Goal: Task Accomplishment & Management: Manage account settings

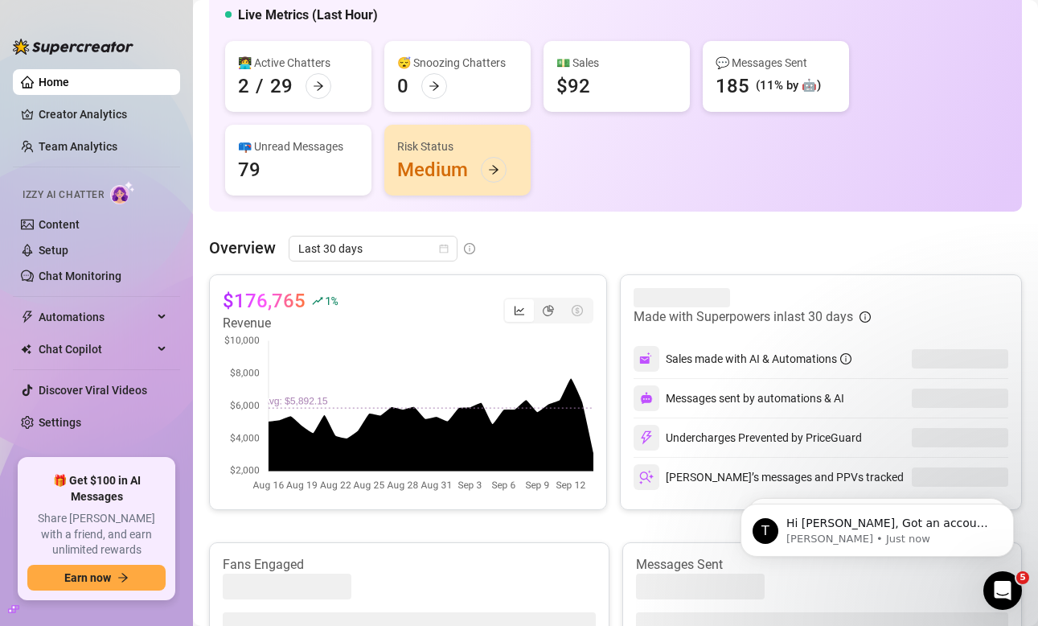
scroll to position [139, 0]
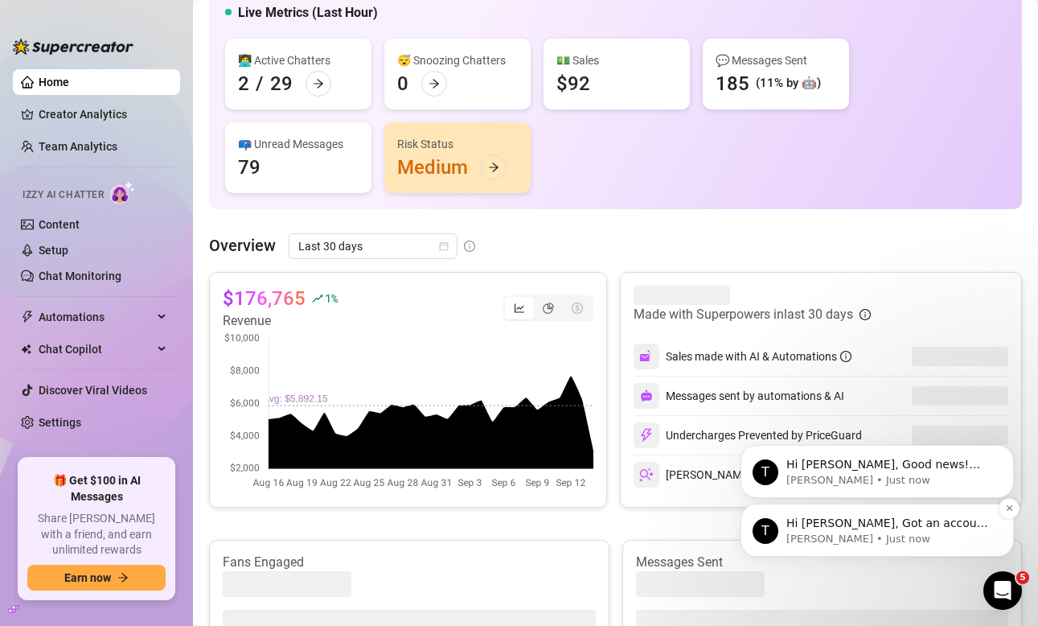
click at [916, 530] on p "Hi [PERSON_NAME], Got an account you didn’t add because it felt too small? Not …" at bounding box center [890, 524] width 207 height 16
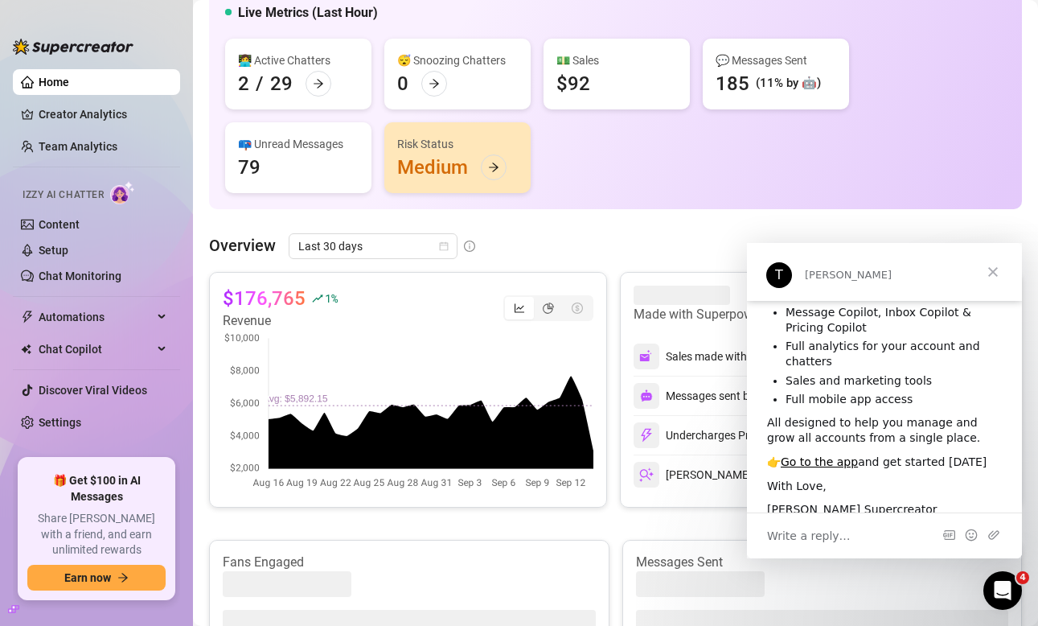
scroll to position [135, 0]
click at [993, 275] on span "Close" at bounding box center [993, 272] width 58 height 58
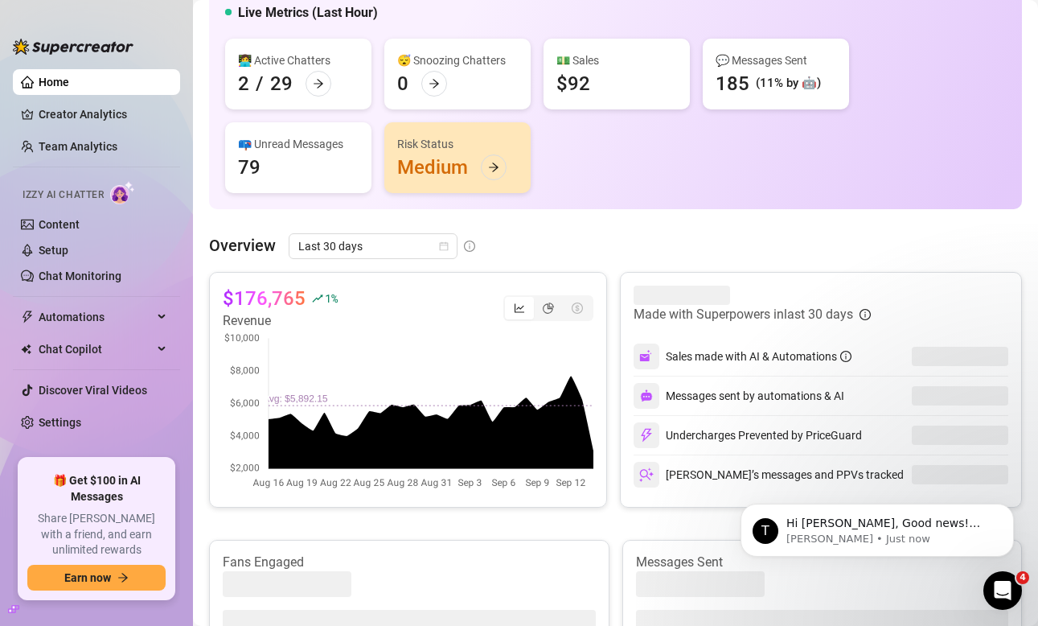
scroll to position [0, 0]
click at [918, 517] on p "Hi [PERSON_NAME], Good news! We’ve just launched our Referral Program 🚀 Invite …" at bounding box center [890, 524] width 207 height 16
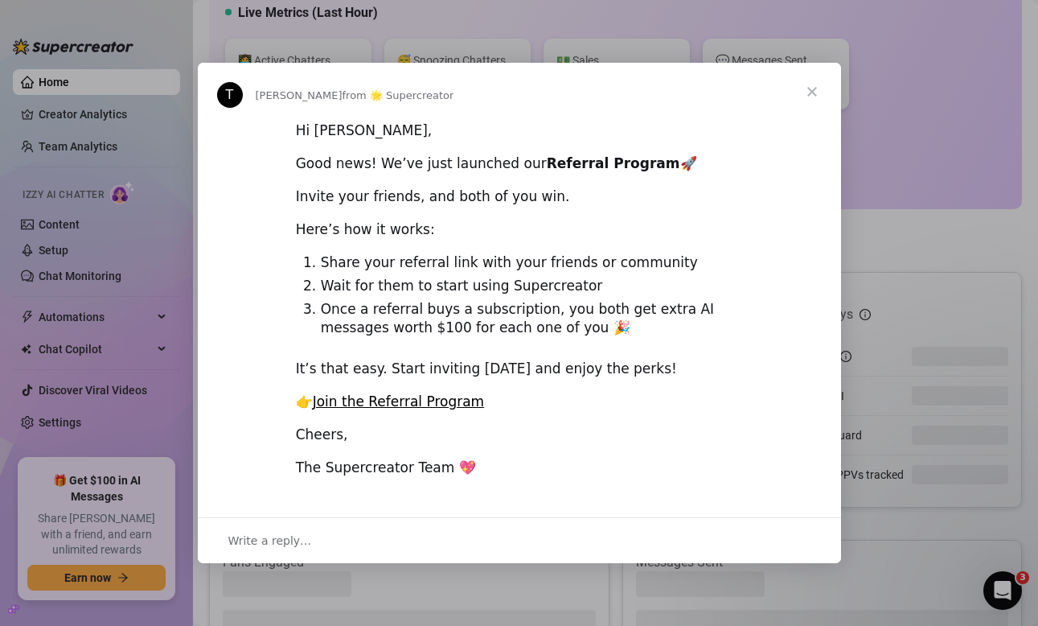
click at [815, 88] on span "Close" at bounding box center [812, 92] width 58 height 58
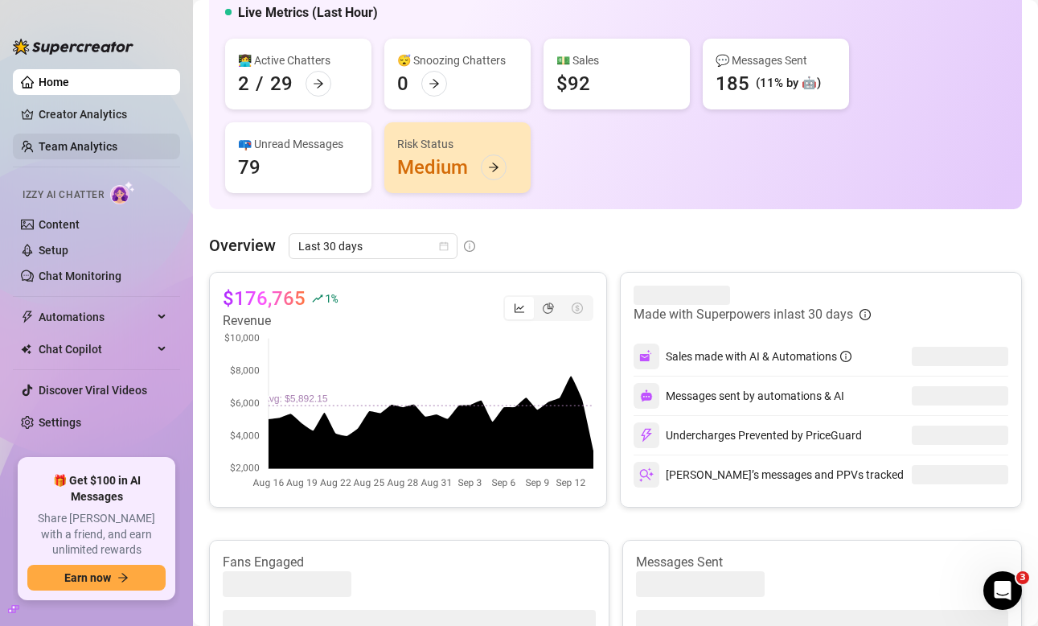
click at [102, 153] on link "Team Analytics" at bounding box center [78, 146] width 79 height 13
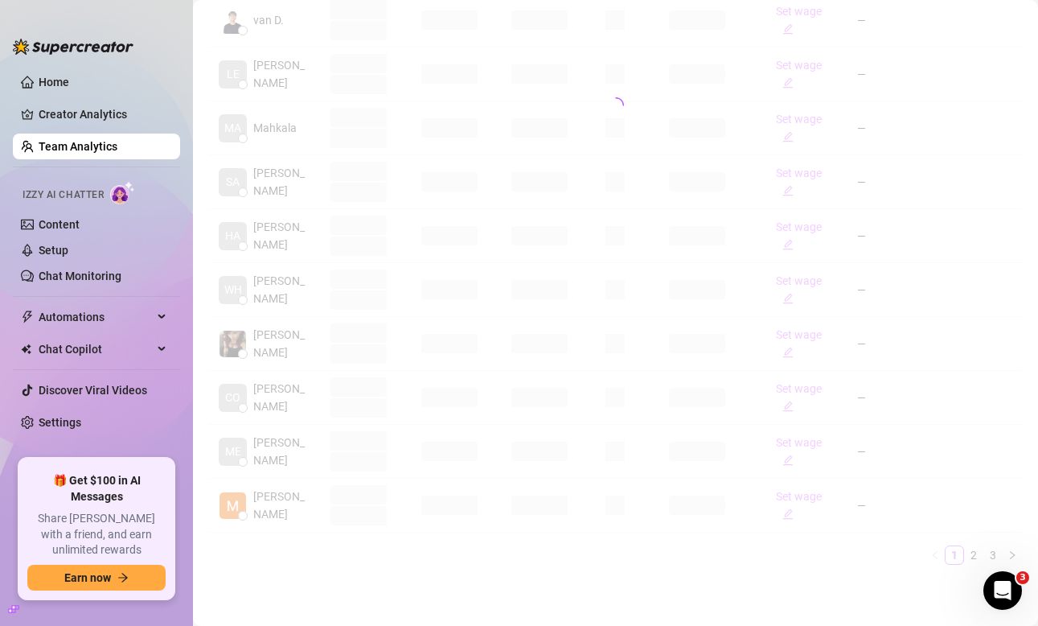
scroll to position [469, 0]
click at [266, 502] on div "Name Private Sales Messages Sent Est. Hours Creators Chat Conversion Salary Pro…" at bounding box center [615, 255] width 813 height 620
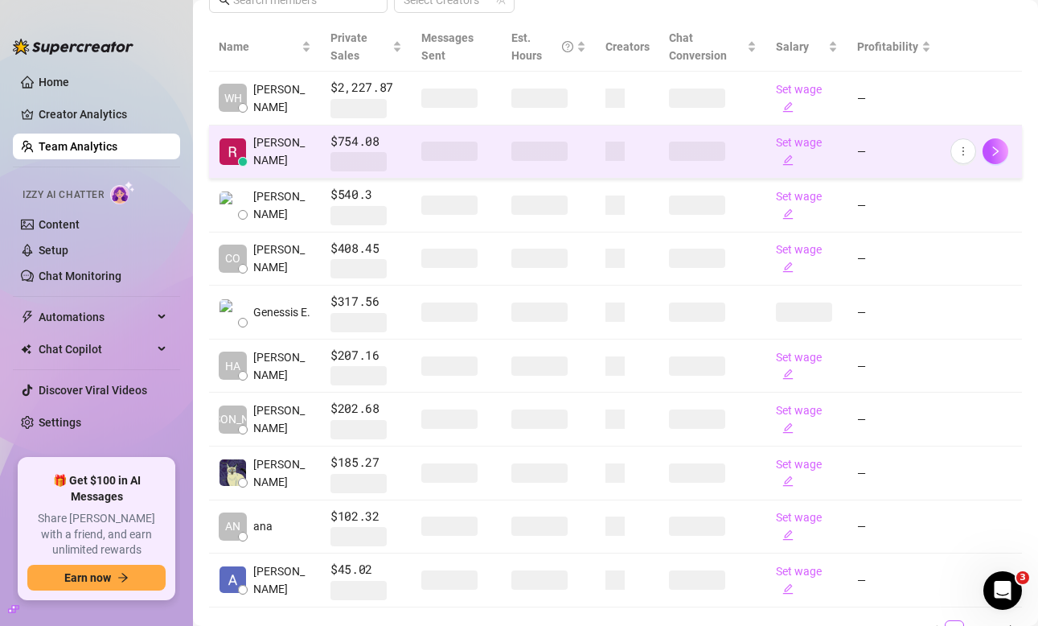
scroll to position [466, 0]
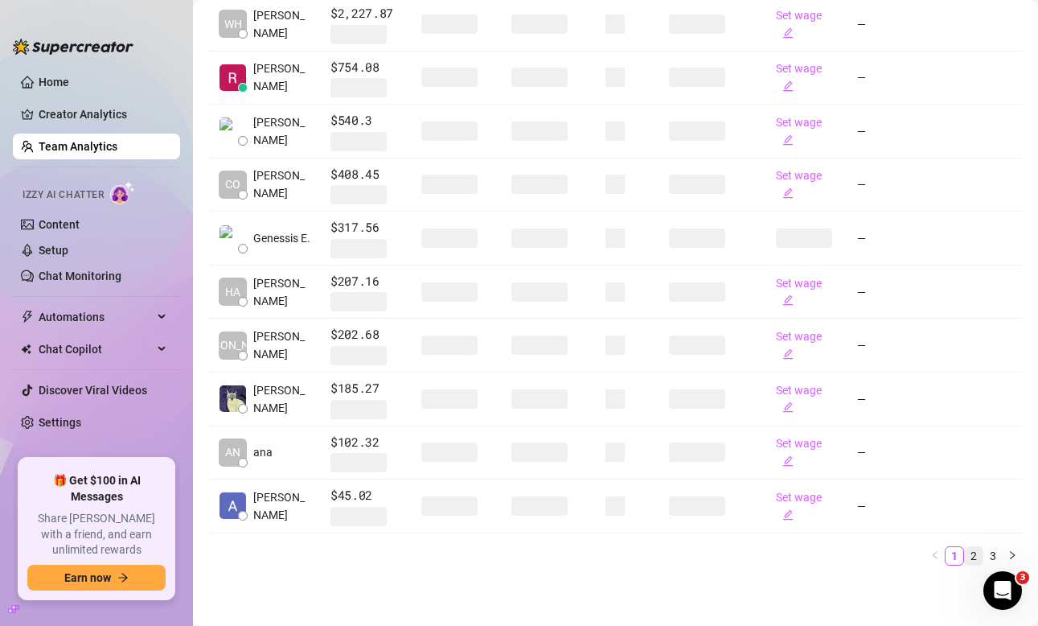
click at [972, 553] on link "2" at bounding box center [974, 556] width 18 height 18
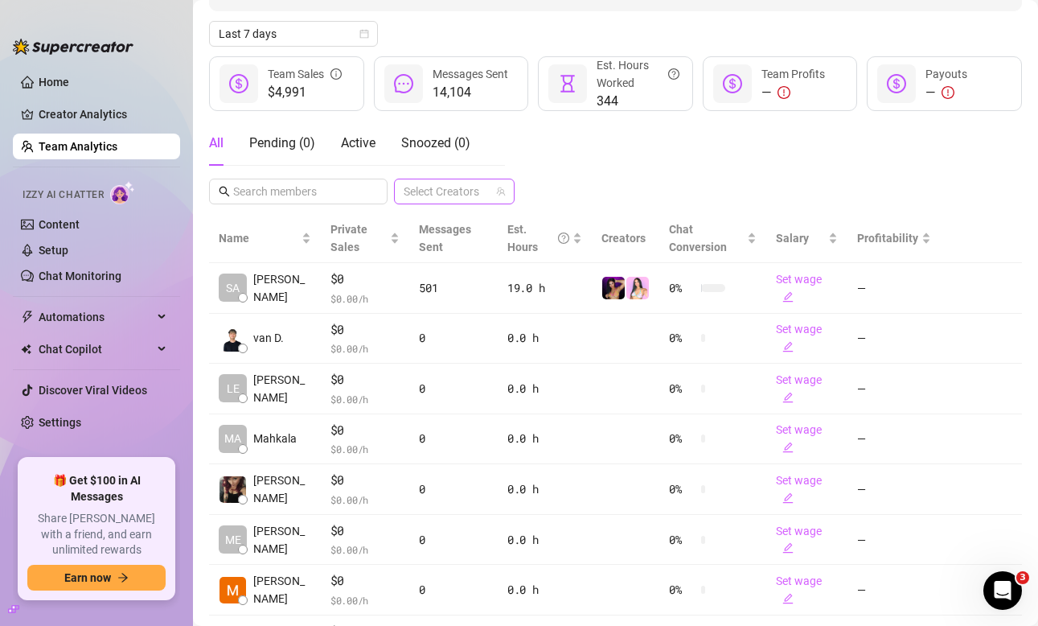
scroll to position [168, 0]
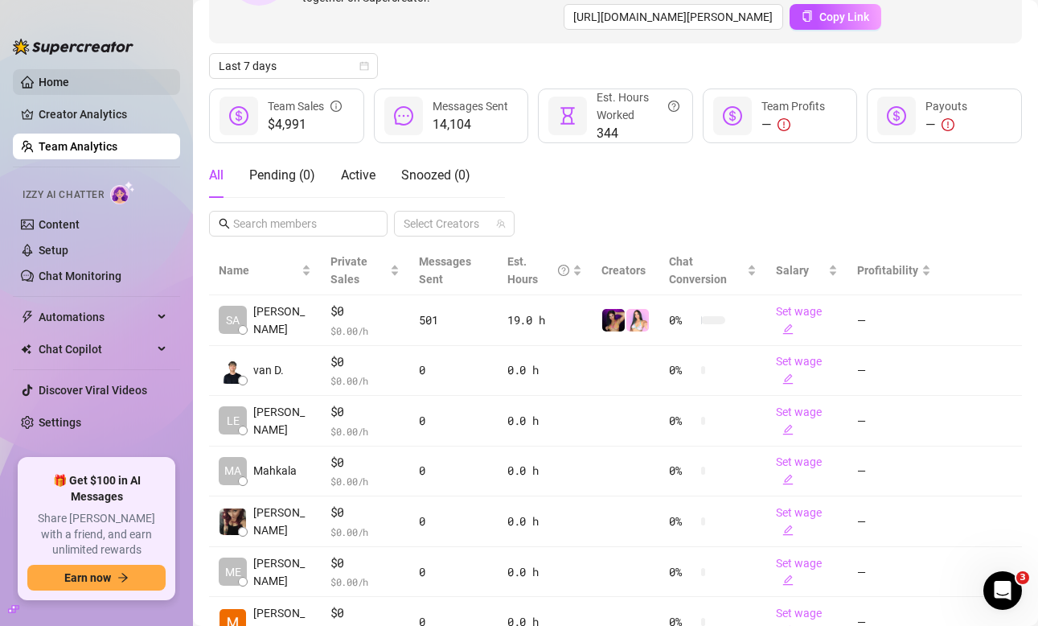
click at [69, 88] on link "Home" at bounding box center [54, 82] width 31 height 13
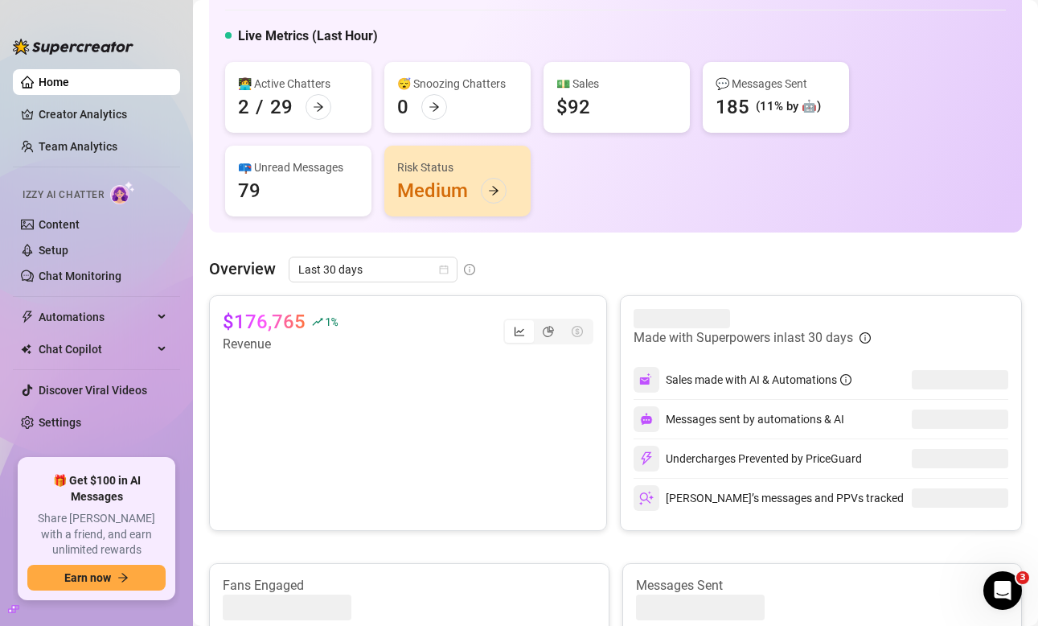
scroll to position [91, 0]
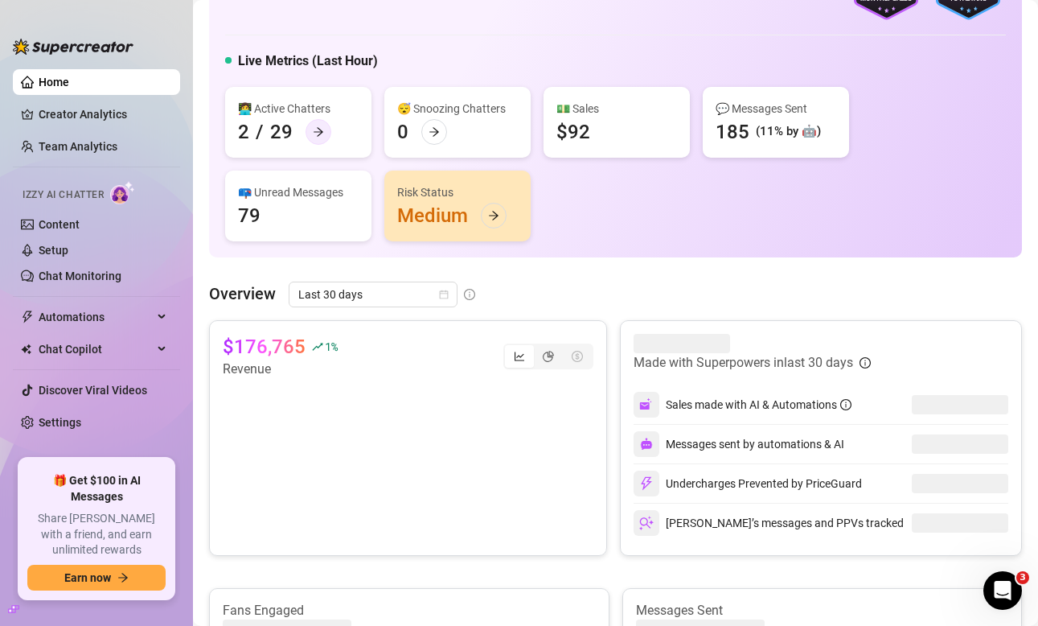
click at [314, 131] on icon "arrow-right" at bounding box center [319, 131] width 10 height 9
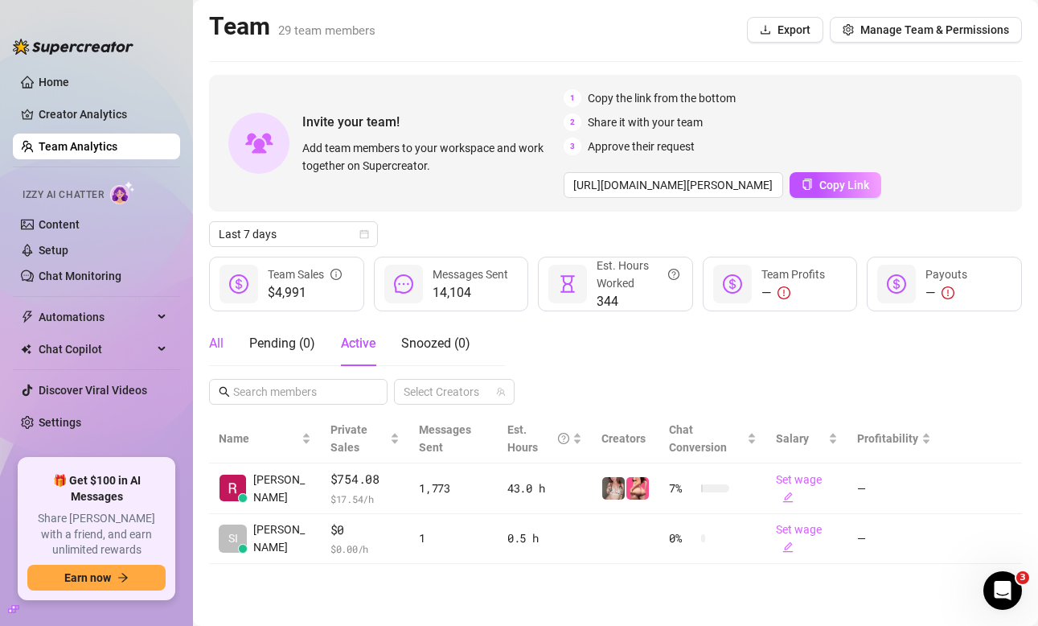
click at [215, 342] on div "All" at bounding box center [216, 343] width 14 height 19
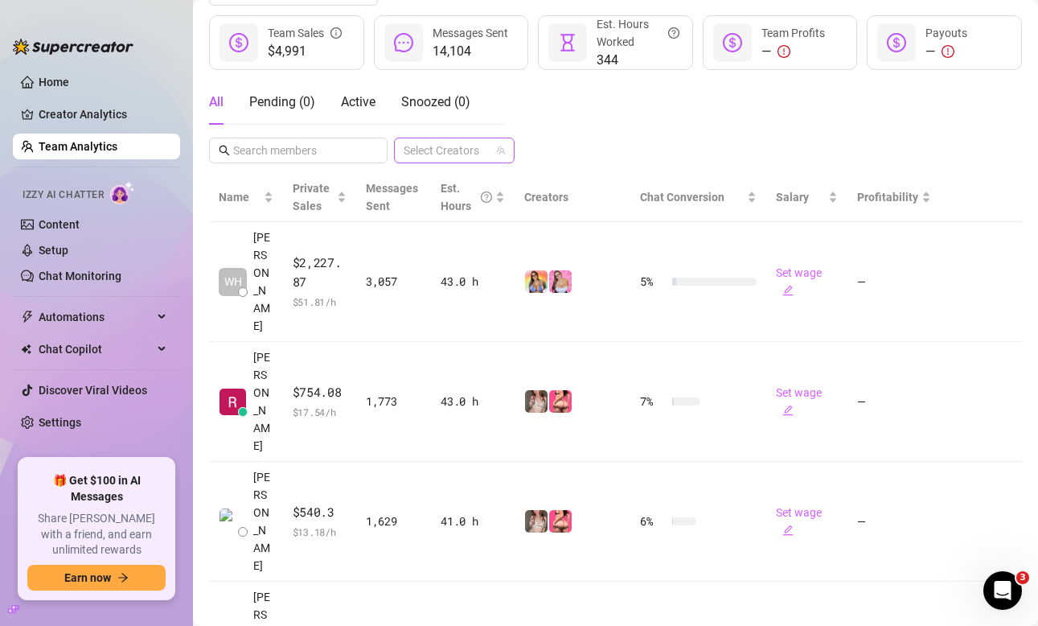
scroll to position [242, 0]
click at [69, 112] on link "Creator Analytics" at bounding box center [103, 114] width 129 height 26
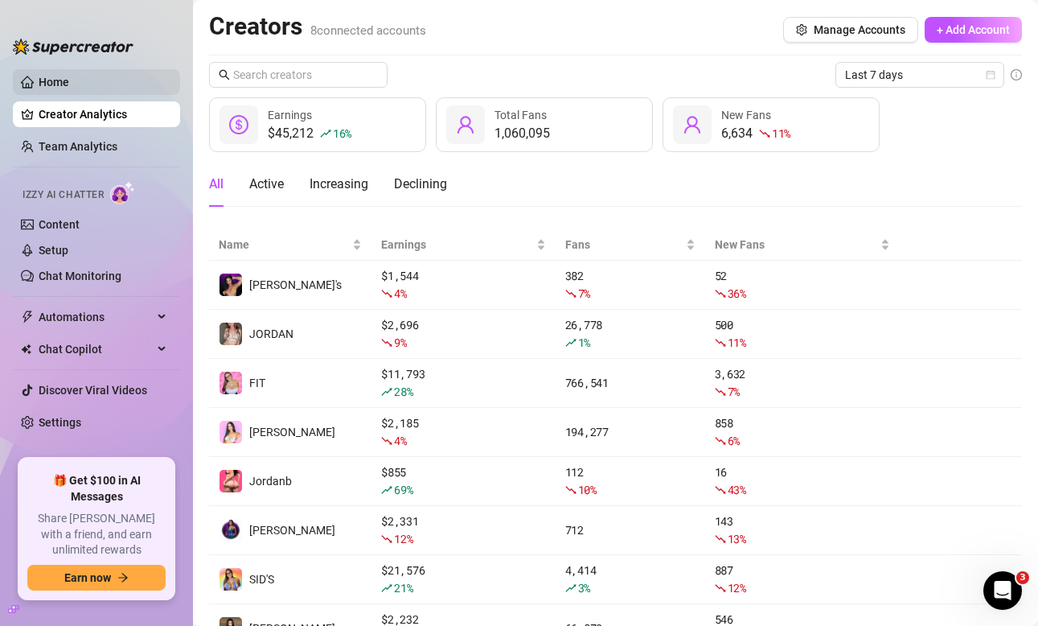
click at [69, 81] on link "Home" at bounding box center [54, 82] width 31 height 13
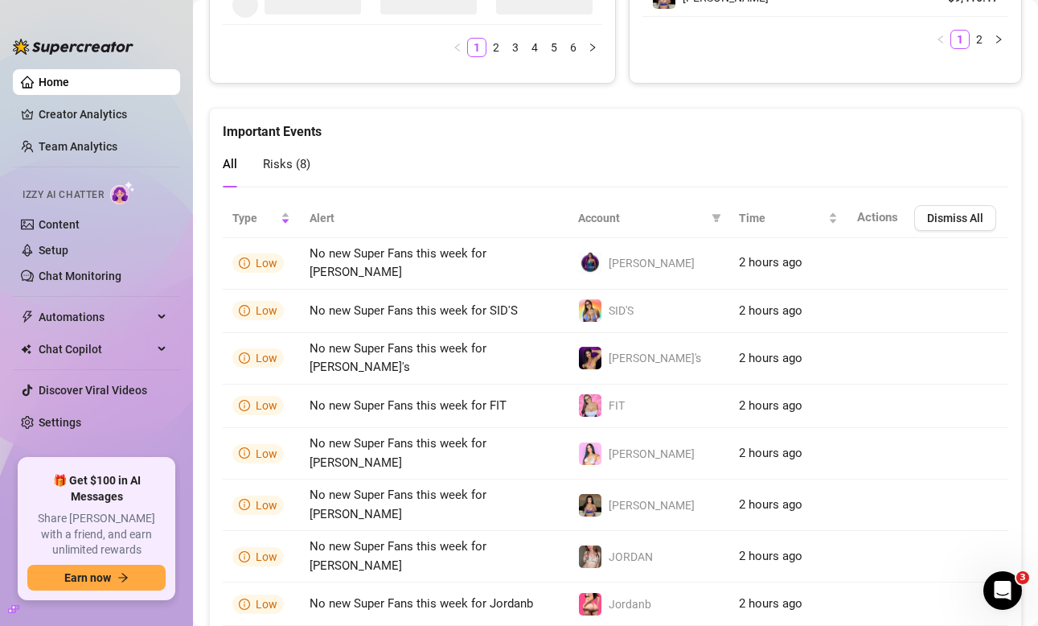
scroll to position [1048, 0]
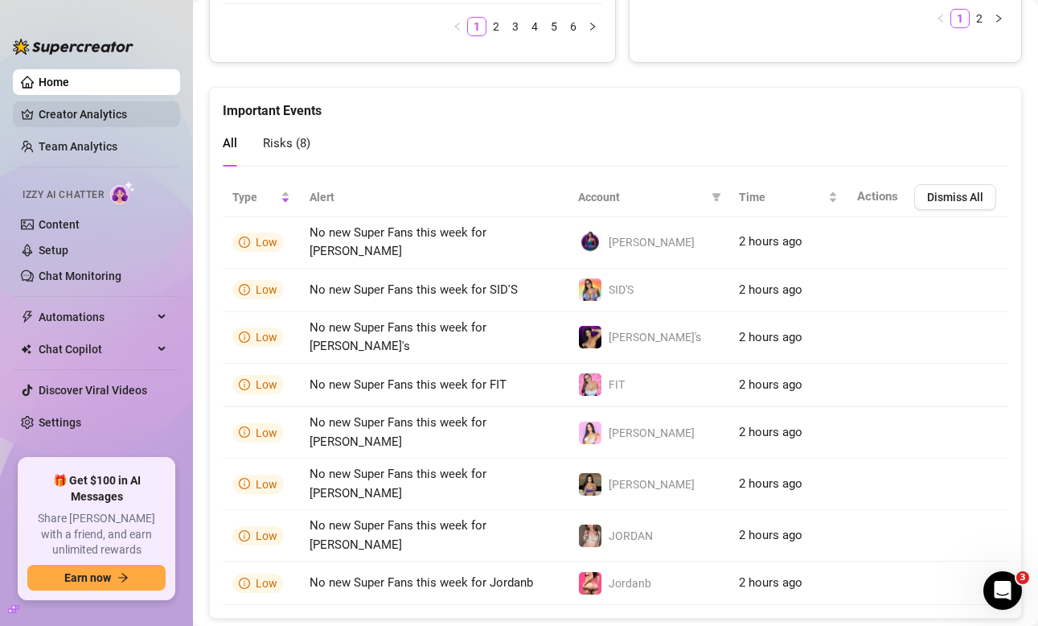
click at [52, 119] on link "Creator Analytics" at bounding box center [103, 114] width 129 height 26
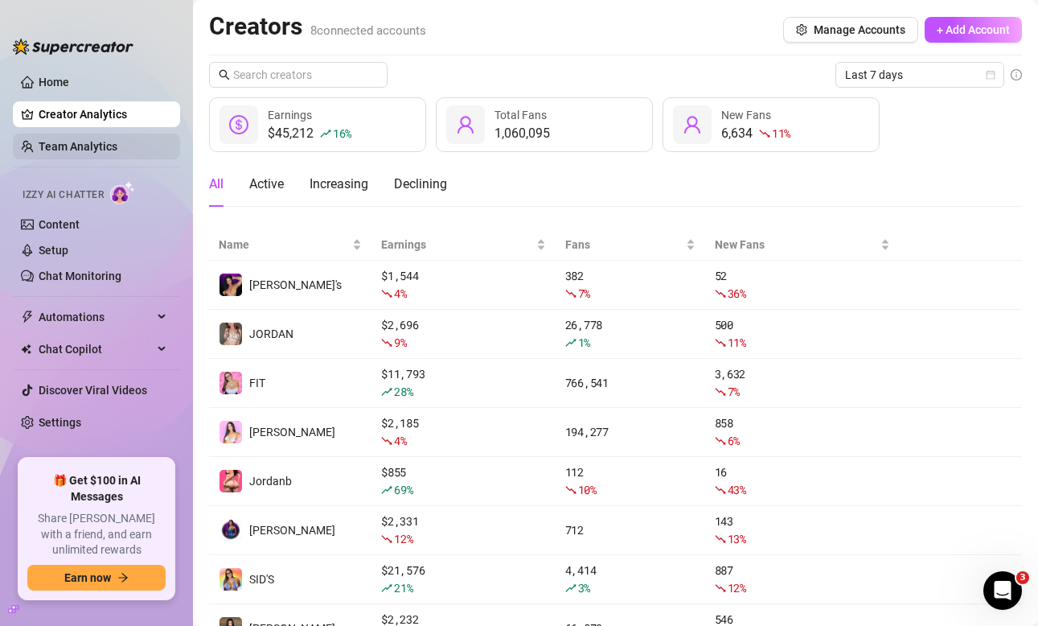
click at [72, 152] on link "Team Analytics" at bounding box center [78, 146] width 79 height 13
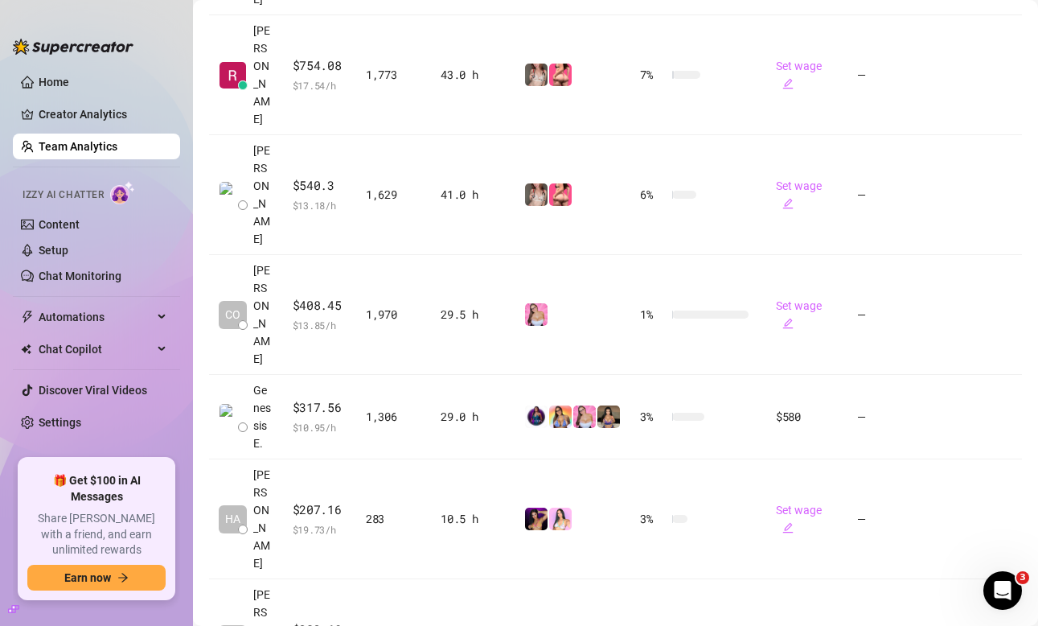
scroll to position [587, 0]
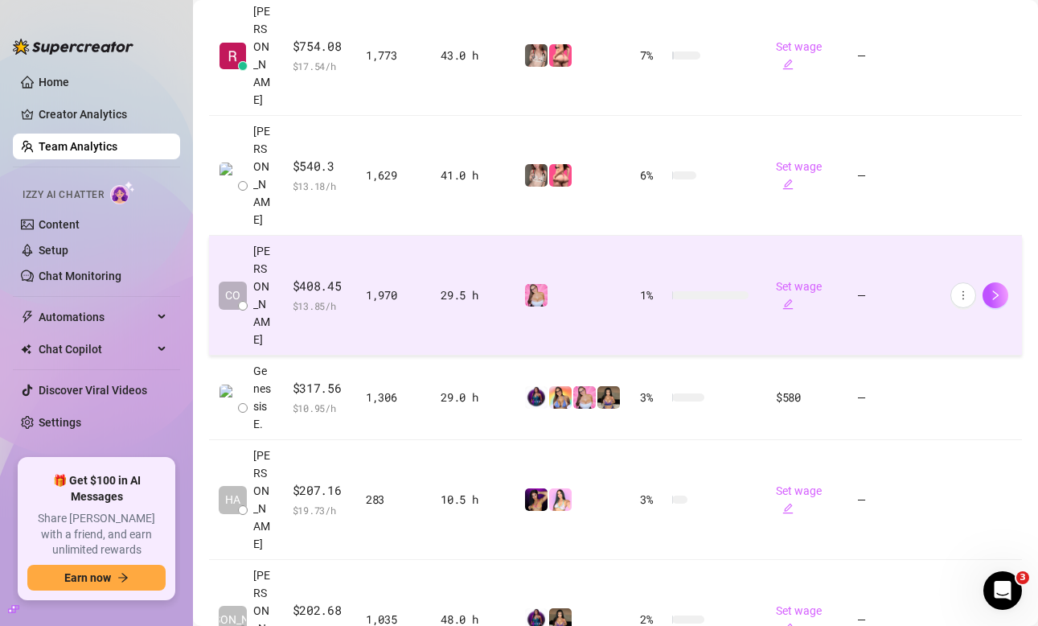
click at [566, 283] on div at bounding box center [572, 295] width 97 height 24
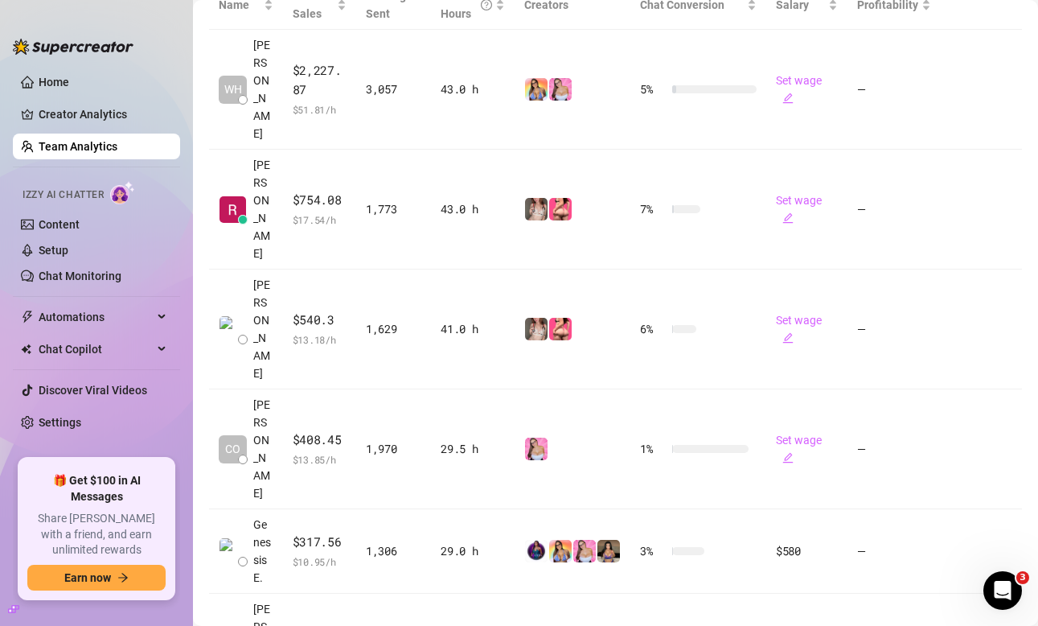
scroll to position [587, 0]
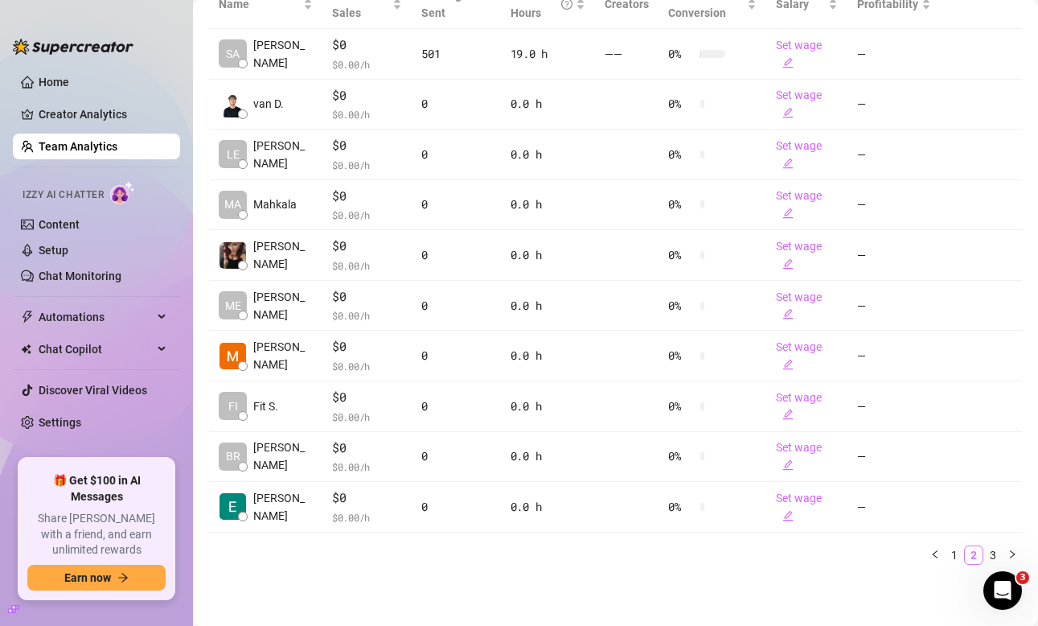
scroll to position [433, 0]
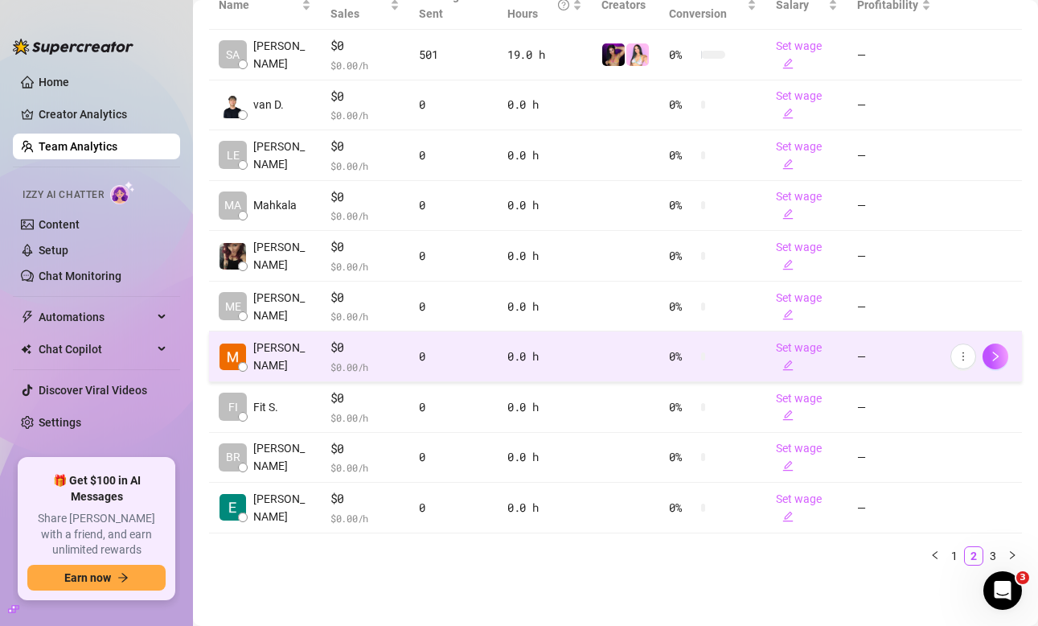
click at [614, 347] on td at bounding box center [626, 356] width 68 height 51
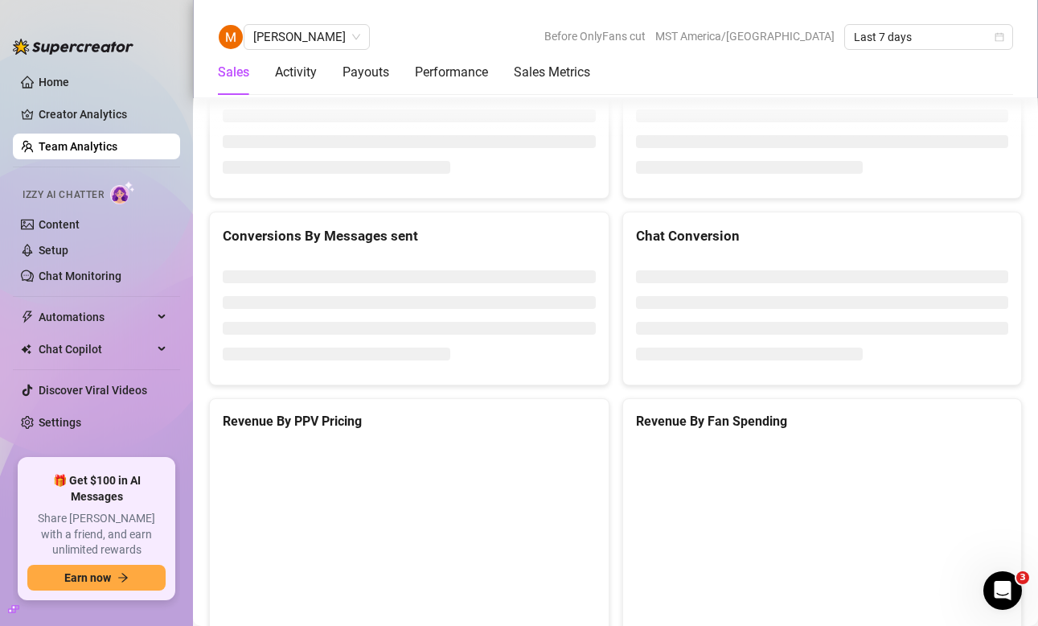
scroll to position [2310, 0]
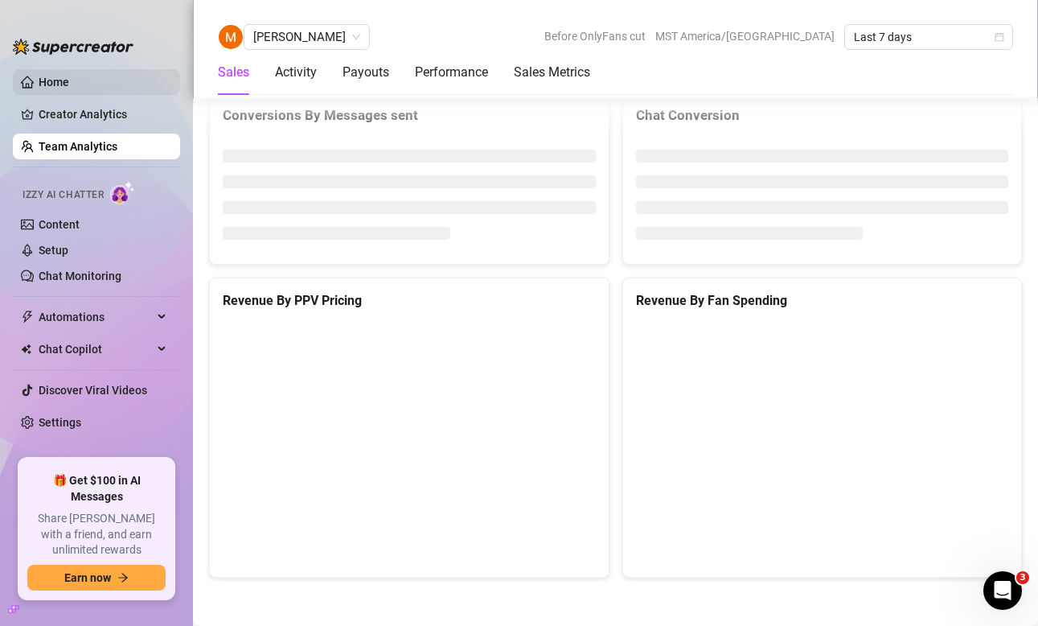
click at [59, 78] on link "Home" at bounding box center [54, 82] width 31 height 13
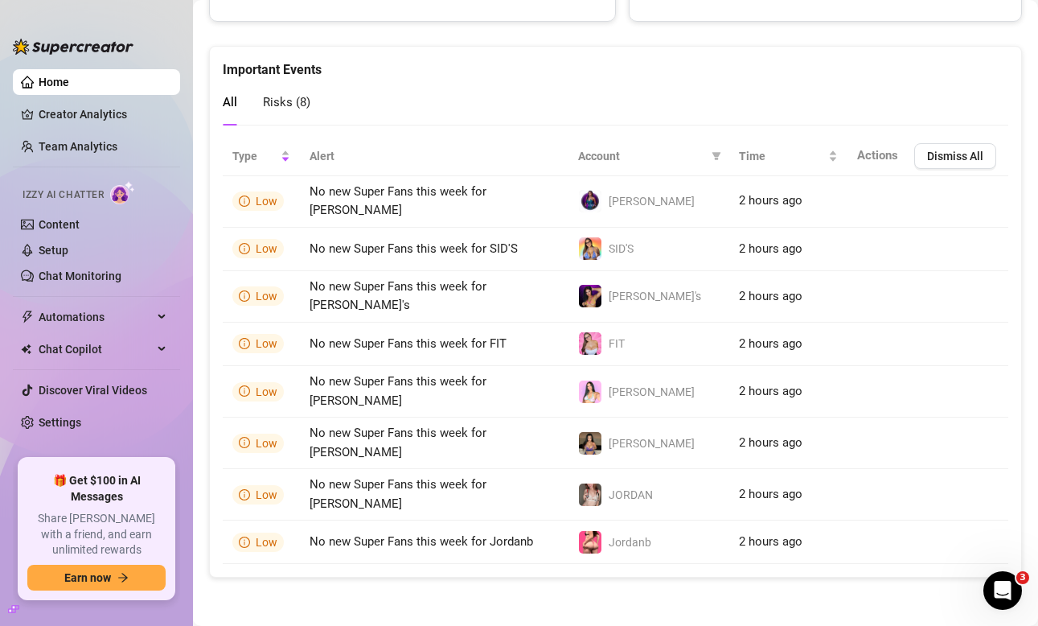
scroll to position [1048, 0]
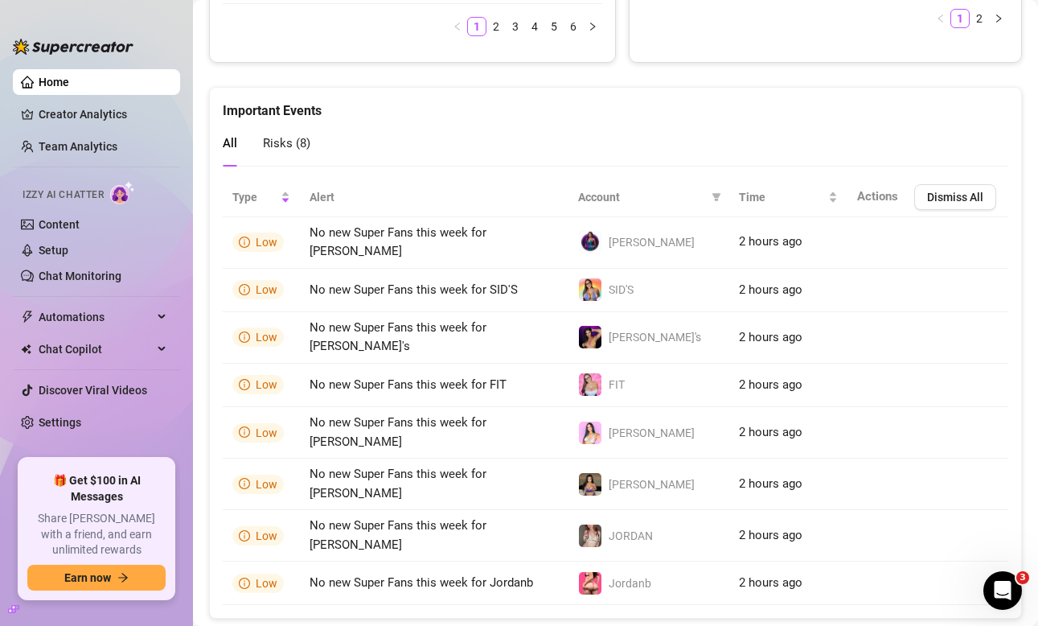
click at [59, 78] on link "Home" at bounding box center [54, 82] width 31 height 13
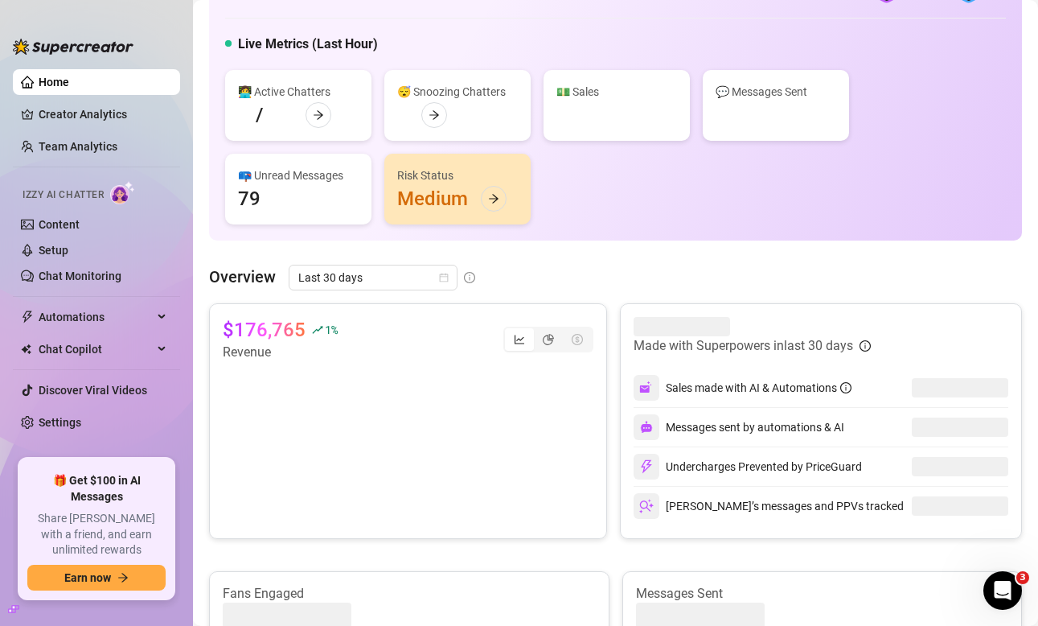
scroll to position [0, 0]
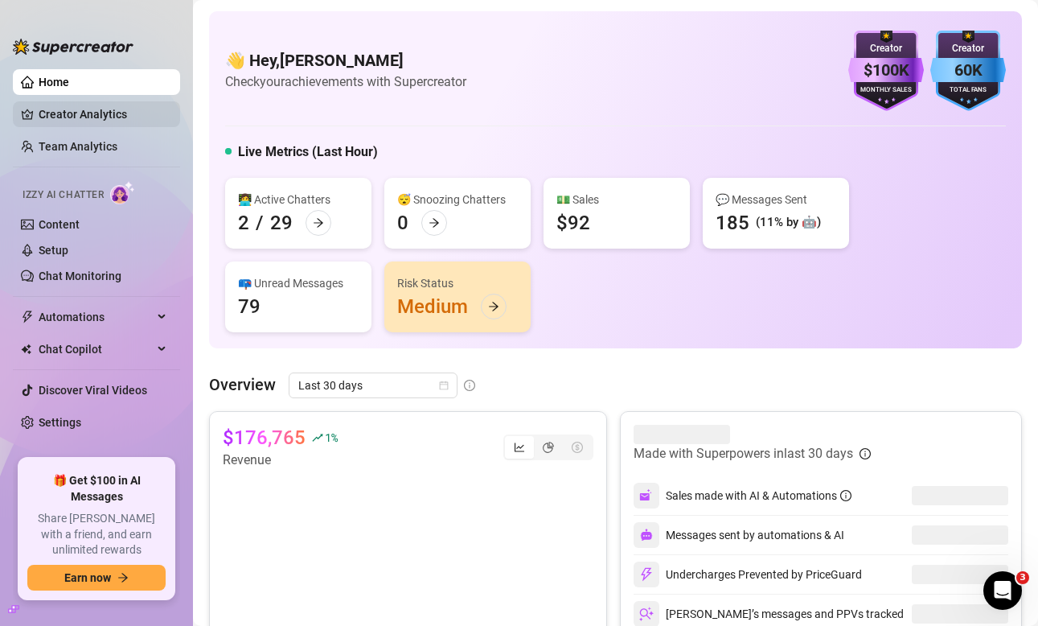
click at [52, 118] on link "Creator Analytics" at bounding box center [103, 114] width 129 height 26
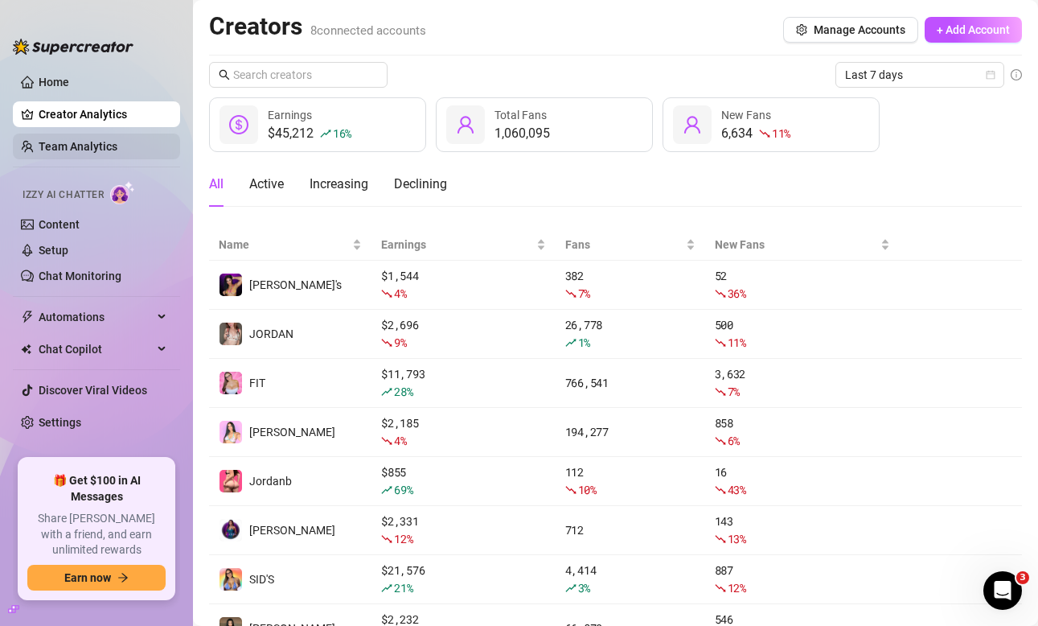
click at [96, 149] on link "Team Analytics" at bounding box center [78, 146] width 79 height 13
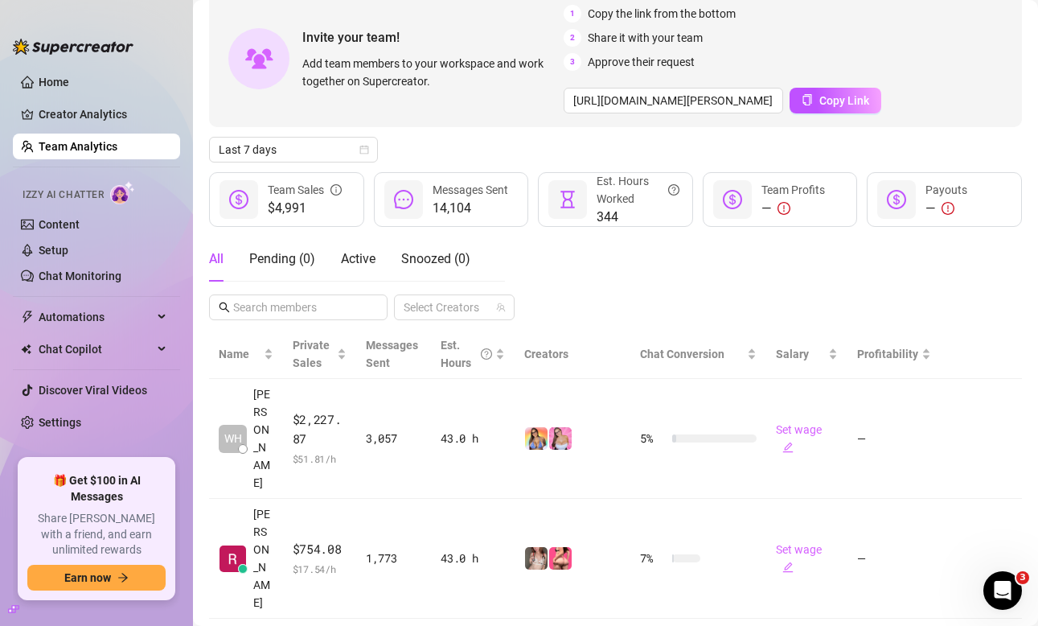
scroll to position [97, 0]
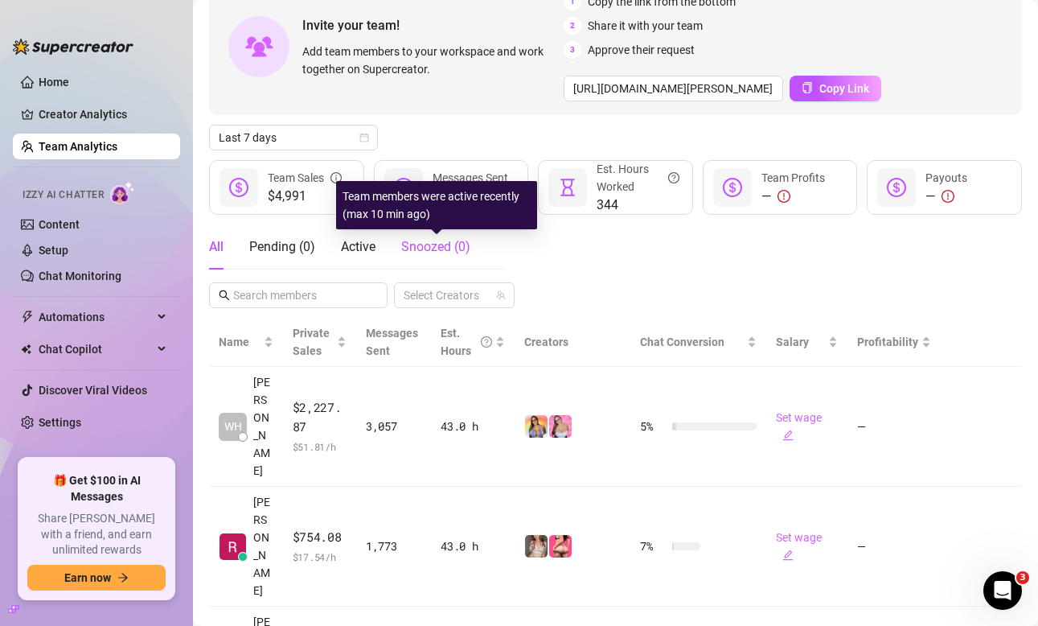
click at [449, 243] on span "Snoozed ( 0 )" at bounding box center [435, 246] width 69 height 15
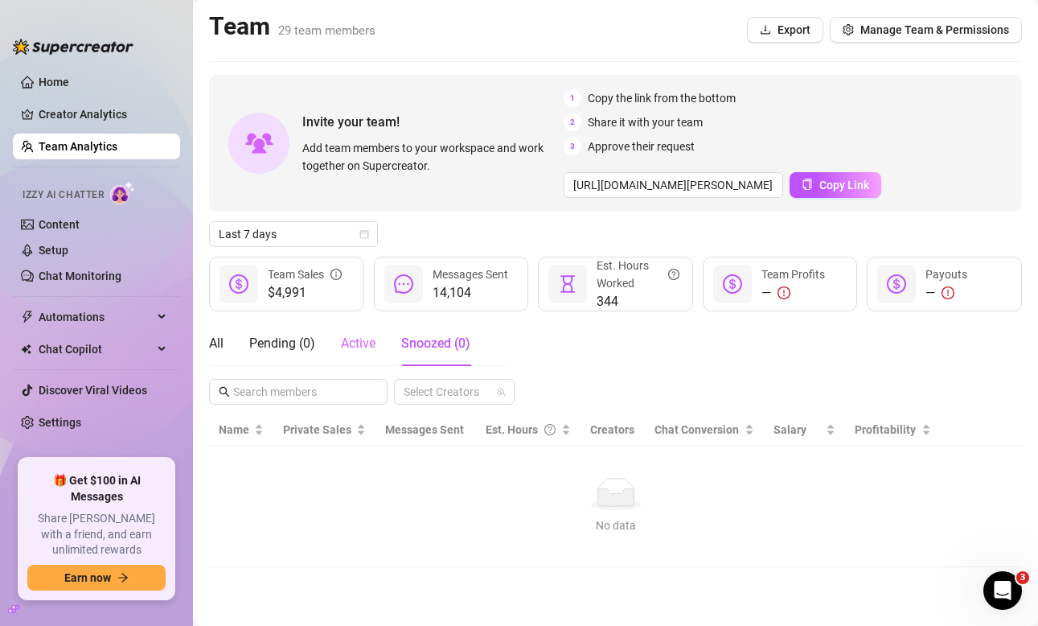
click at [369, 330] on div "Active" at bounding box center [358, 343] width 35 height 45
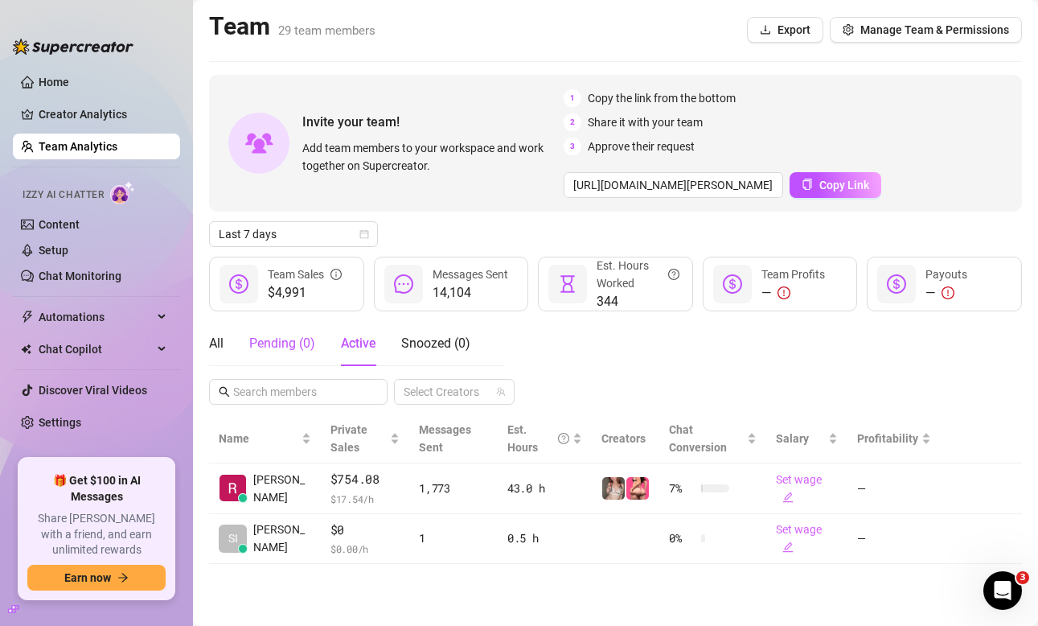
click at [297, 340] on div "Pending ( 0 )" at bounding box center [282, 343] width 66 height 19
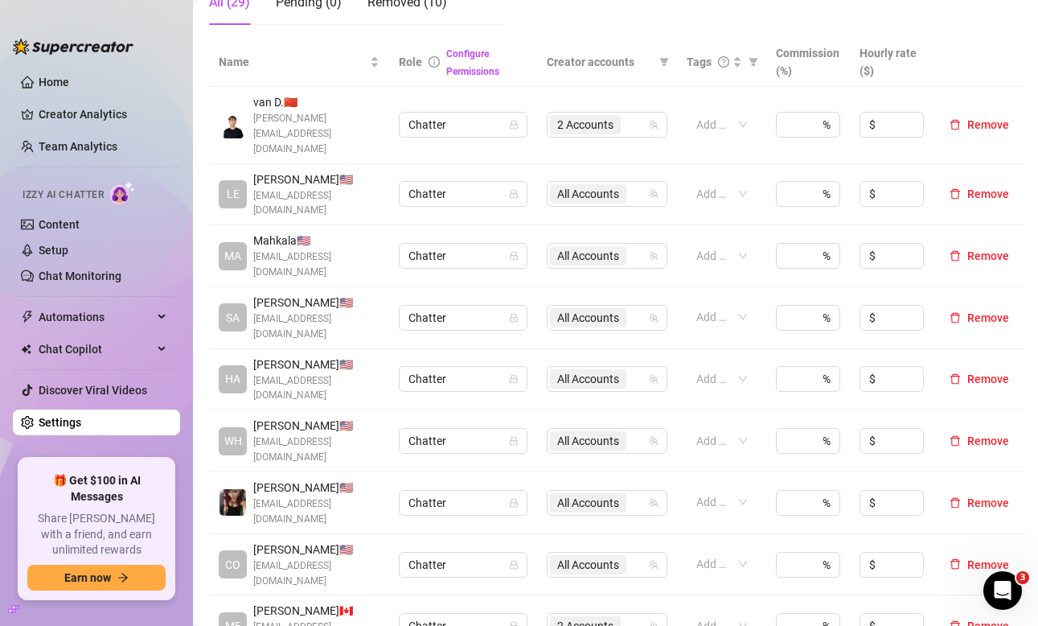
scroll to position [354, 0]
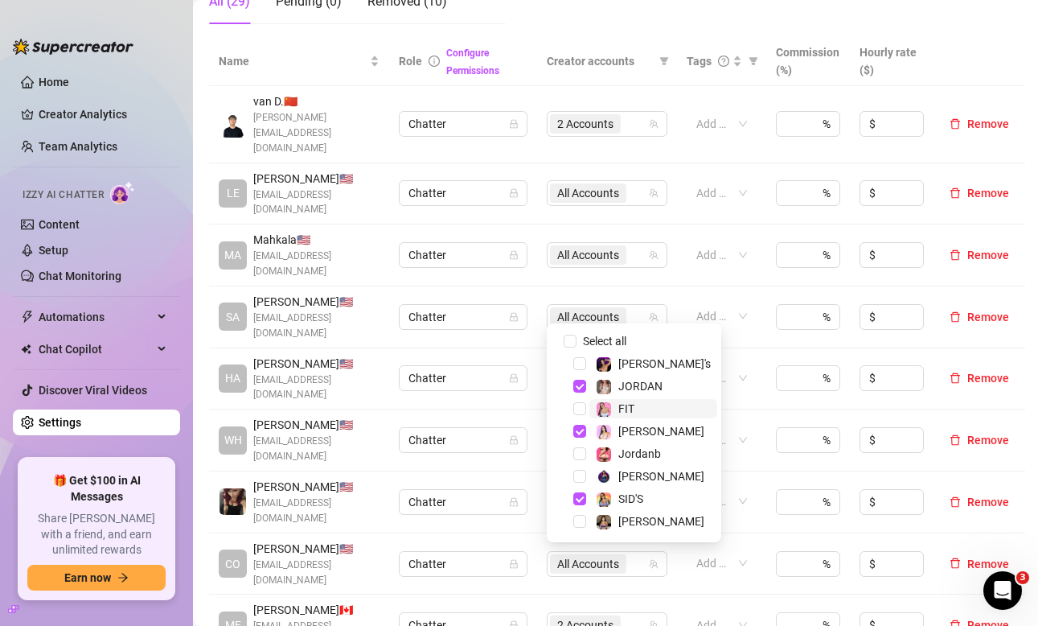
click at [631, 410] on span "FIT" at bounding box center [626, 408] width 16 height 13
click at [648, 581] on div "Name Role Configure Permissions Creator accounts Tags Commission (%) Hourly rat…" at bounding box center [615, 393] width 813 height 713
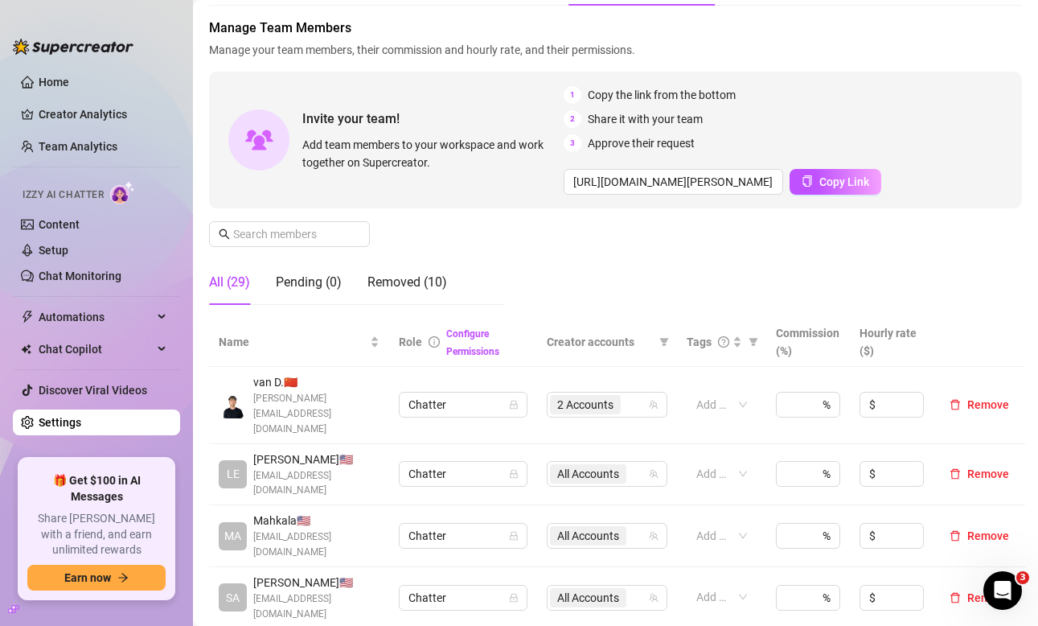
scroll to position [0, 0]
